Goal: Check status

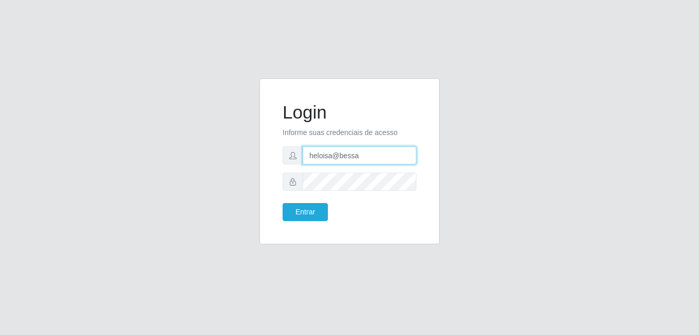
click at [364, 154] on input "heloisa@bessa" at bounding box center [360, 155] width 114 height 18
type input "h"
type input "S"
type input "[PERSON_NAME]@b9"
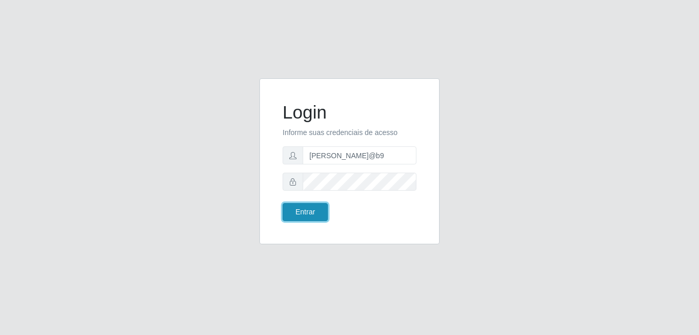
click at [290, 214] on button "Entrar" at bounding box center [305, 212] width 45 height 18
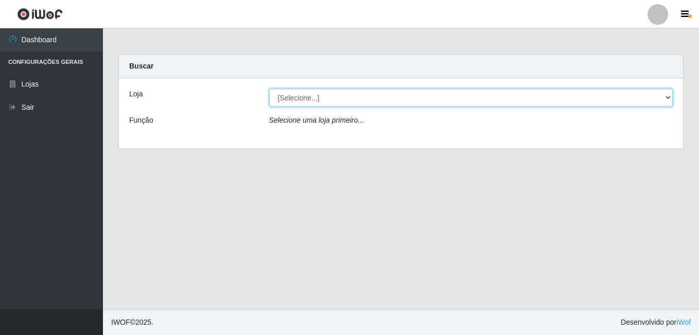
click at [668, 97] on select "[Selecione...] Bemais Supermercados - B9 Bessa" at bounding box center [471, 98] width 404 height 18
select select "410"
click at [269, 89] on select "[Selecione...] Bemais Supermercados - B9 Bessa" at bounding box center [471, 98] width 404 height 18
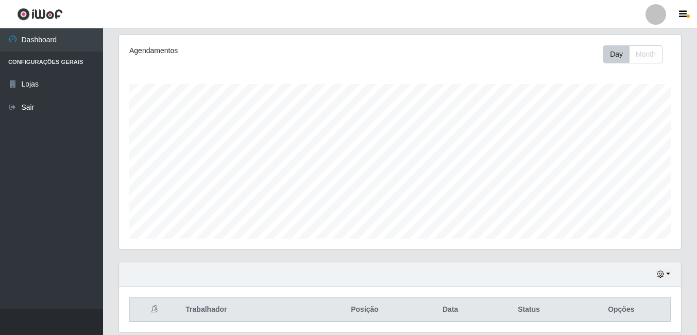
scroll to position [166, 0]
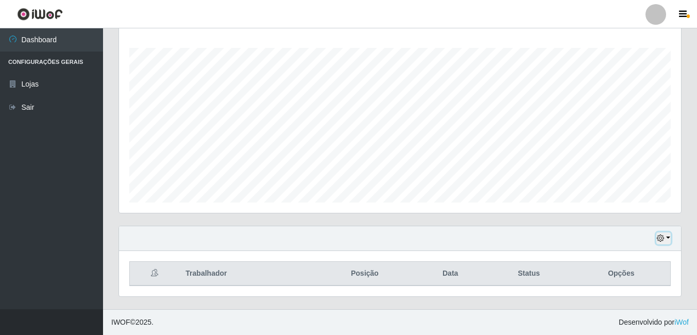
click at [670, 238] on button "button" at bounding box center [663, 238] width 14 height 12
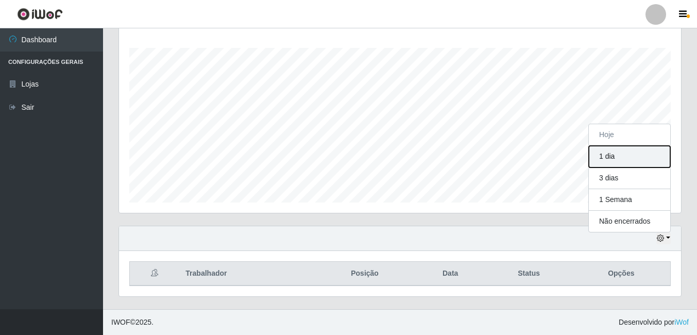
click at [613, 156] on button "1 dia" at bounding box center [629, 157] width 81 height 22
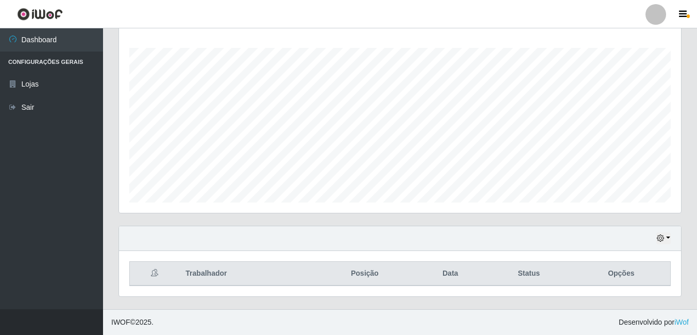
click at [673, 238] on div "Hoje 1 dia 3 dias 1 Semana Não encerrados" at bounding box center [400, 238] width 562 height 25
click at [666, 238] on button "button" at bounding box center [663, 238] width 14 height 12
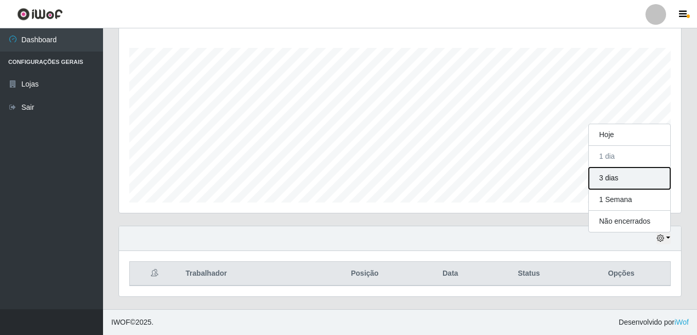
click at [600, 177] on button "3 dias" at bounding box center [629, 178] width 81 height 22
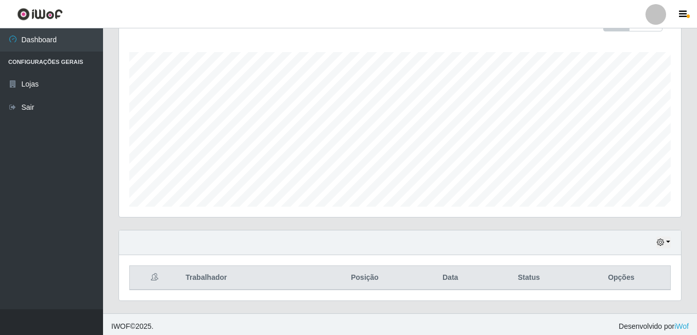
scroll to position [166, 0]
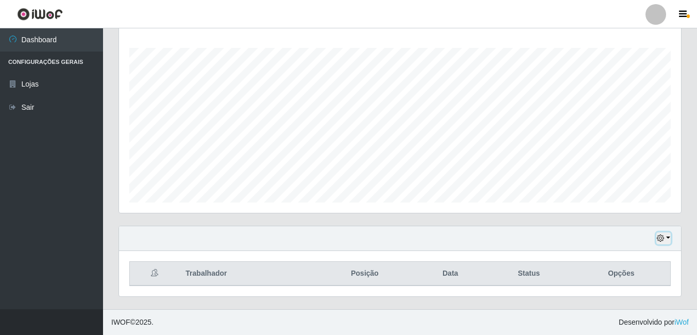
click at [667, 237] on button "button" at bounding box center [663, 238] width 14 height 12
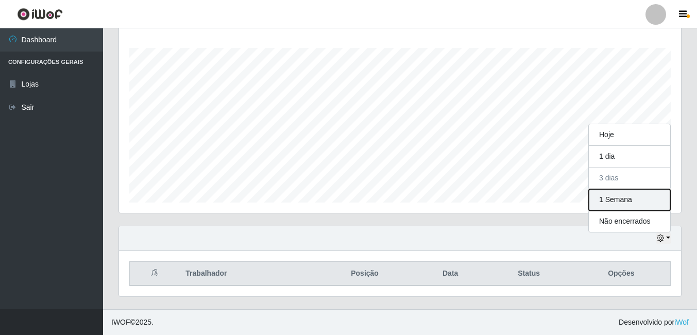
click at [627, 199] on button "1 Semana" at bounding box center [629, 200] width 81 height 22
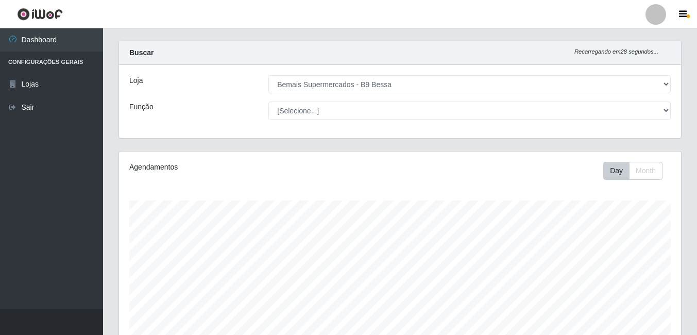
scroll to position [0, 0]
